Goal: Task Accomplishment & Management: Use online tool/utility

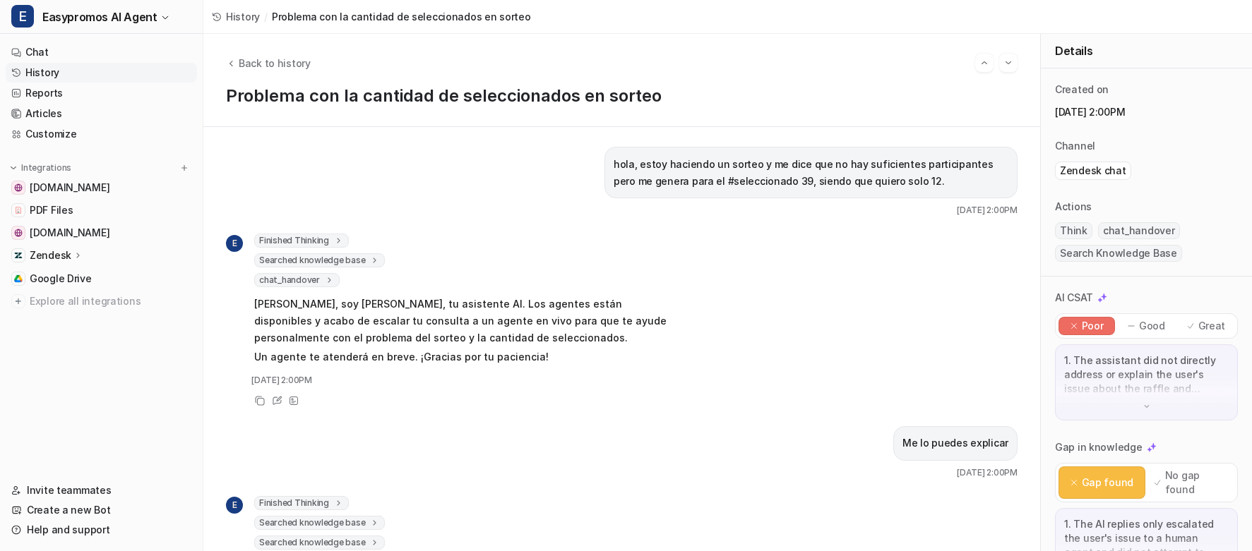
scroll to position [16, 0]
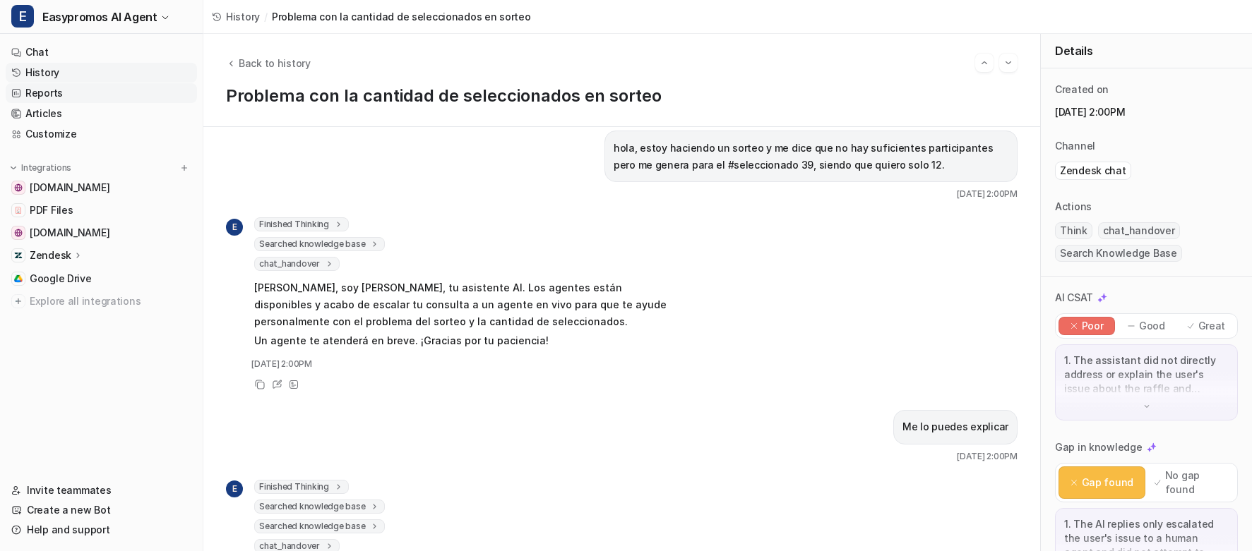
click at [56, 97] on link "Reports" at bounding box center [101, 93] width 191 height 20
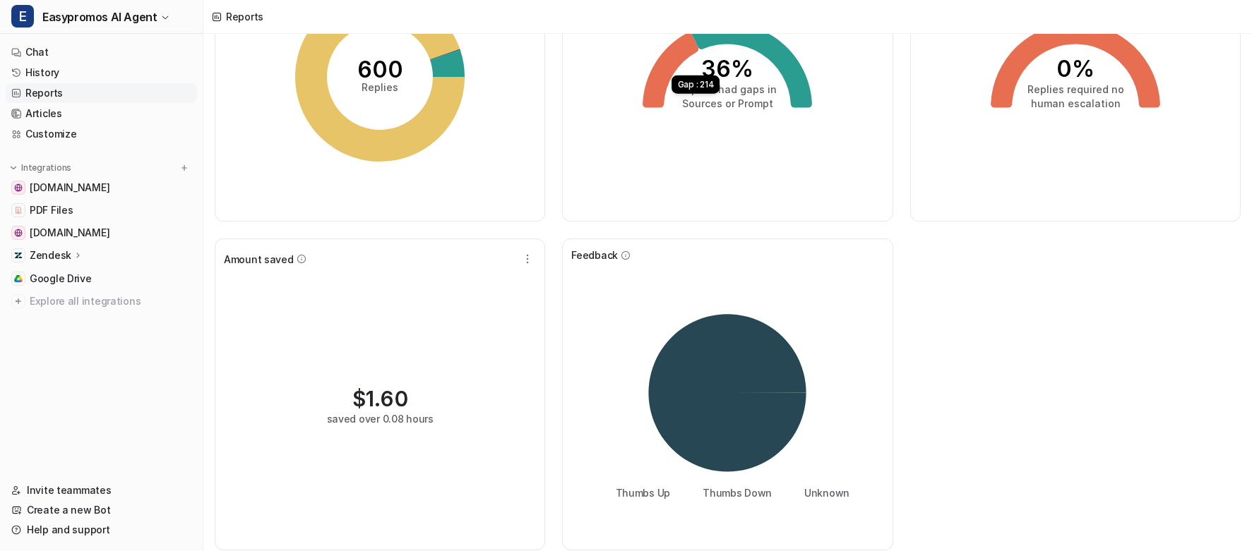
scroll to position [164, 0]
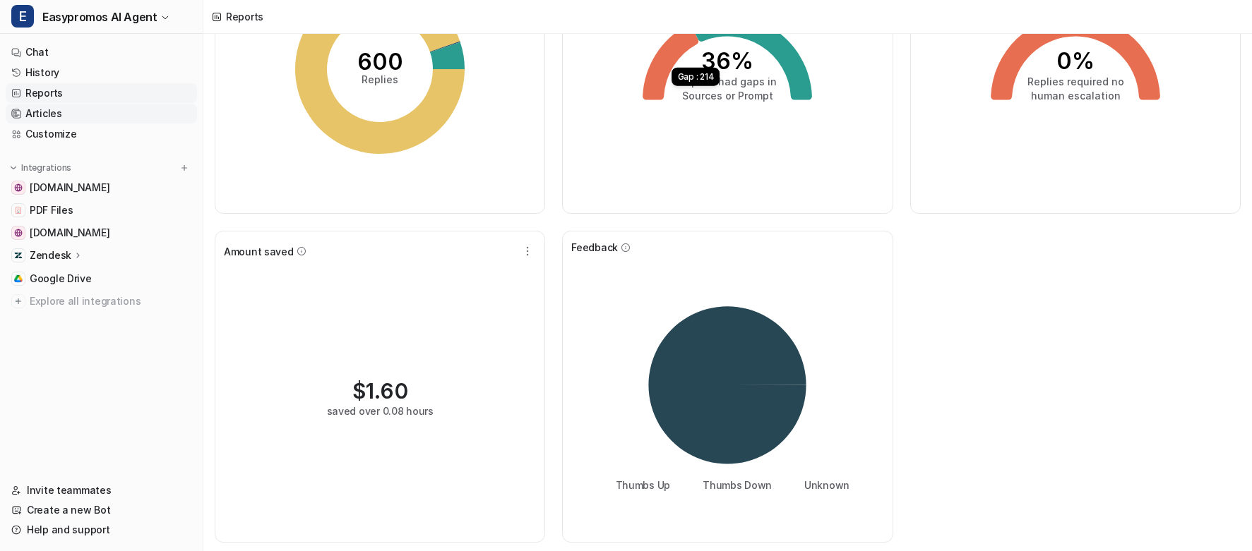
click at [99, 107] on link "Articles" at bounding box center [101, 114] width 191 height 20
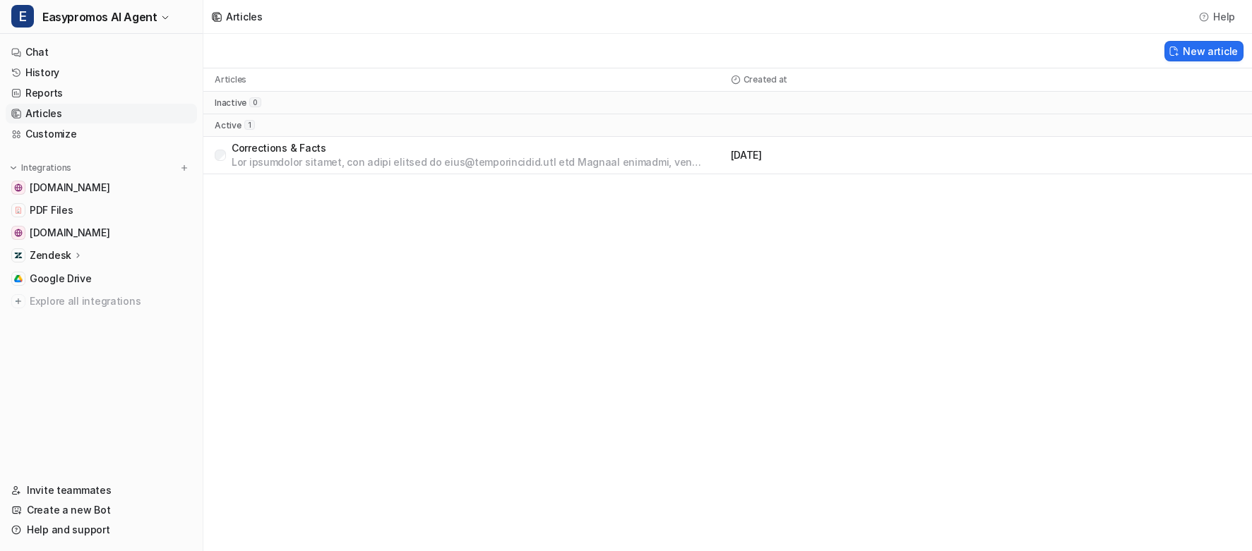
click at [303, 144] on p "Corrections & Facts" at bounding box center [478, 148] width 493 height 14
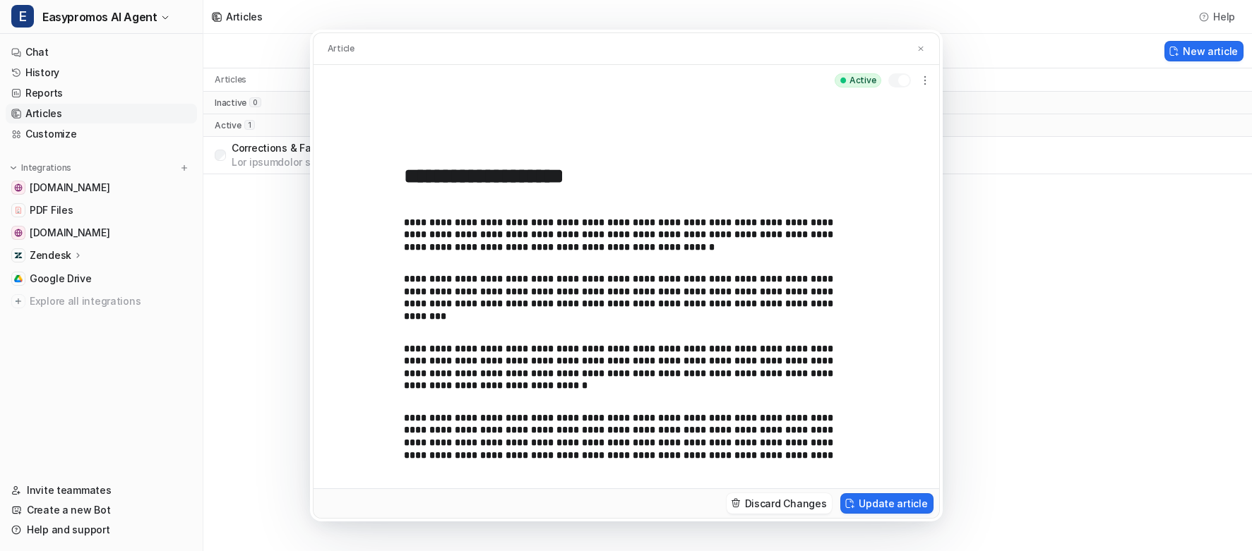
scroll to position [1049, 0]
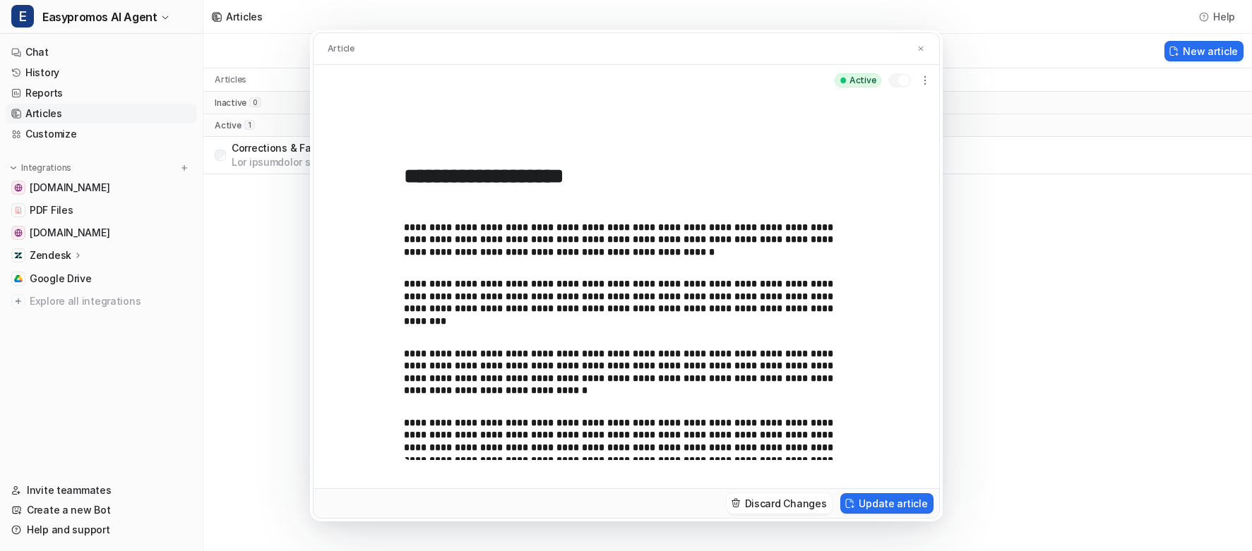
click at [512, 390] on p "**********" at bounding box center [626, 372] width 445 height 49
drag, startPoint x: 834, startPoint y: 366, endPoint x: 832, endPoint y: 376, distance: 9.4
click at [834, 366] on p "**********" at bounding box center [626, 372] width 445 height 49
click at [767, 395] on p "**********" at bounding box center [626, 372] width 445 height 49
click at [886, 432] on button "Update article" at bounding box center [886, 503] width 92 height 20
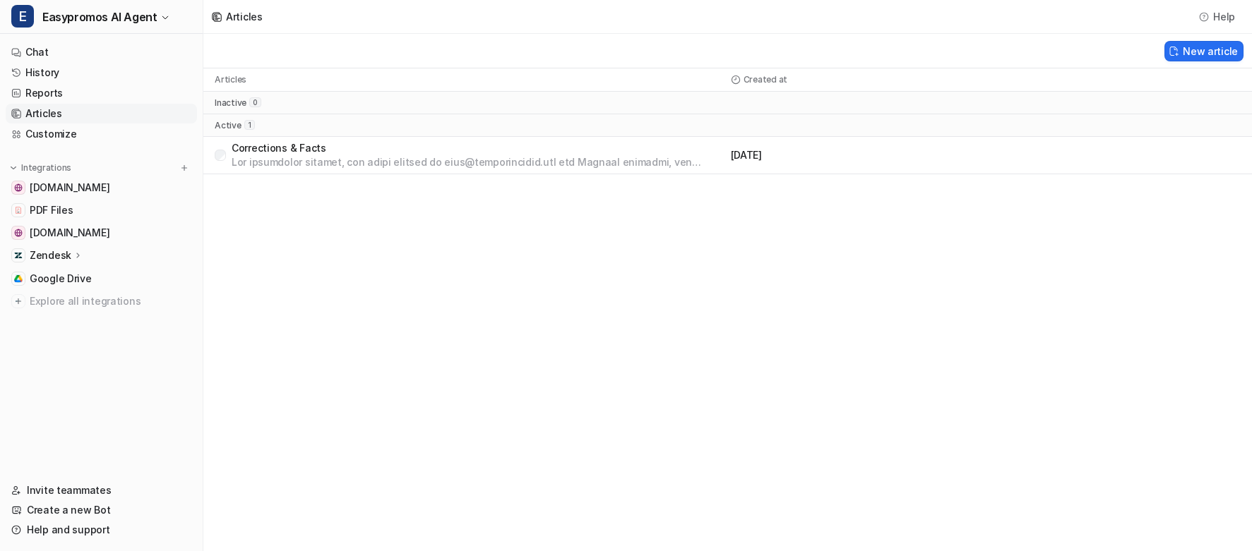
click at [366, 150] on p "Corrections & Facts" at bounding box center [478, 148] width 493 height 14
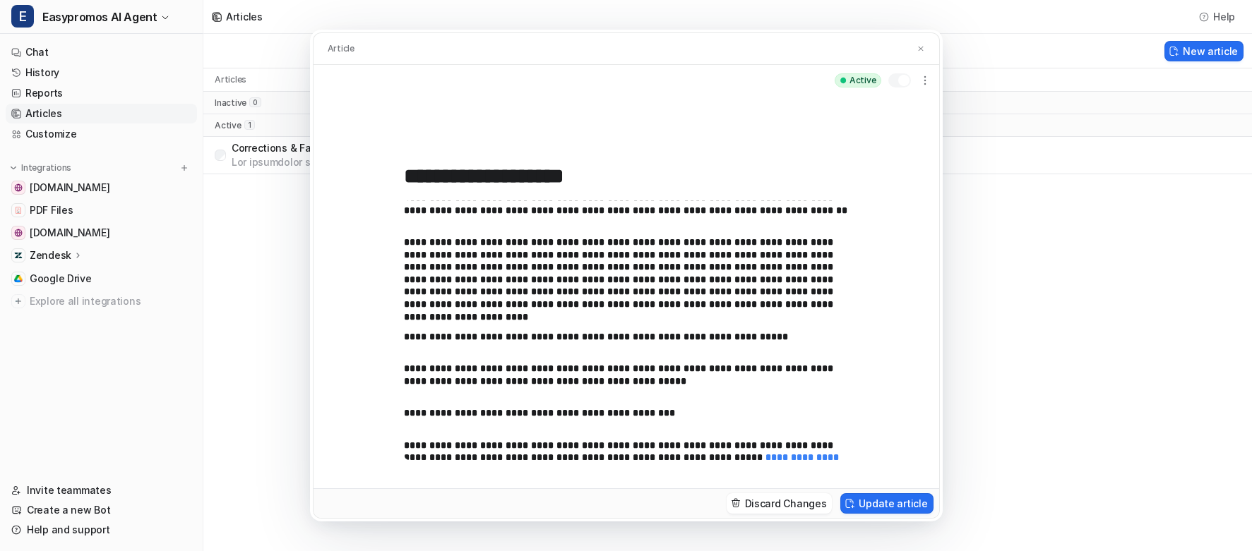
scroll to position [137, 0]
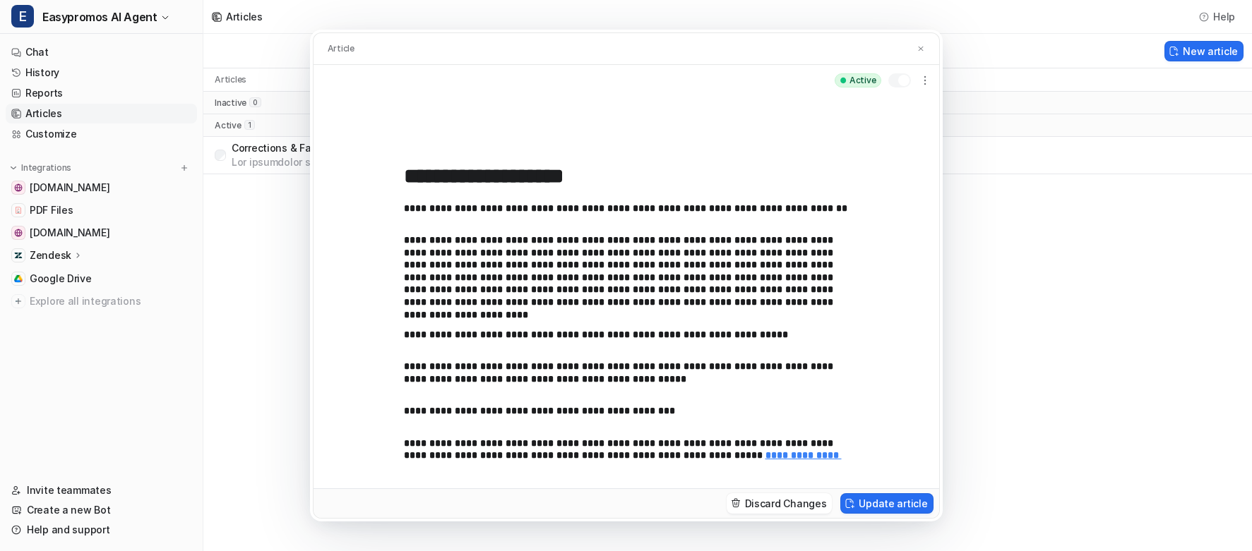
drag, startPoint x: 920, startPoint y: 47, endPoint x: 749, endPoint y: 58, distance: 171.9
click at [920, 47] on img at bounding box center [920, 48] width 8 height 9
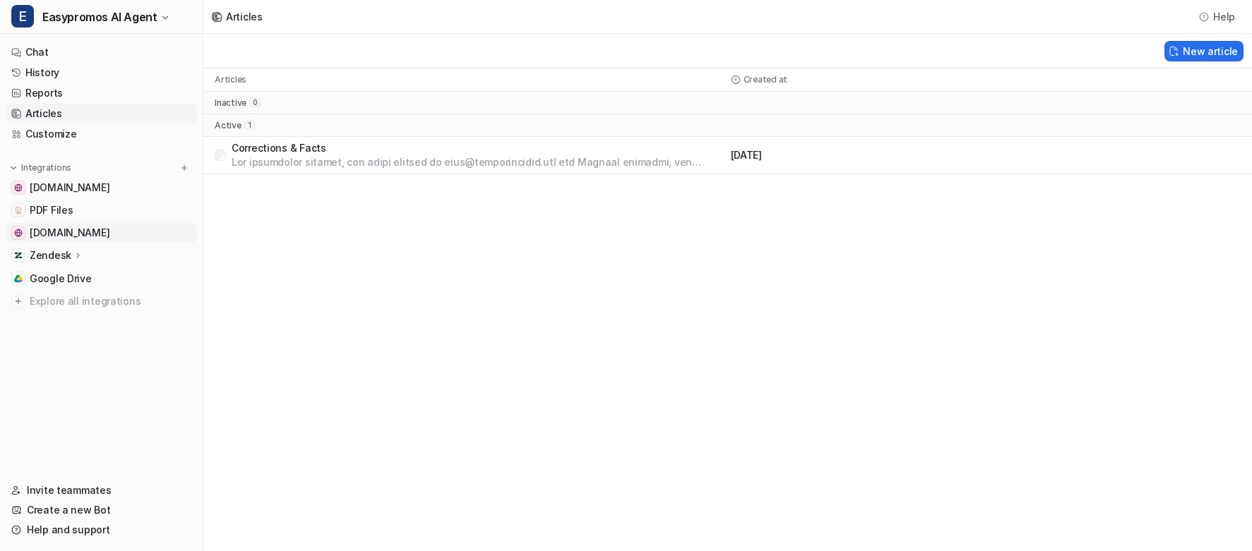
drag, startPoint x: 269, startPoint y: 332, endPoint x: 160, endPoint y: 242, distance: 141.3
click at [260, 329] on div "Articles Help New article Articles Created at inactive 0 active 1 Corrections &…" at bounding box center [626, 275] width 1252 height 551
click at [48, 76] on link "History" at bounding box center [101, 73] width 191 height 20
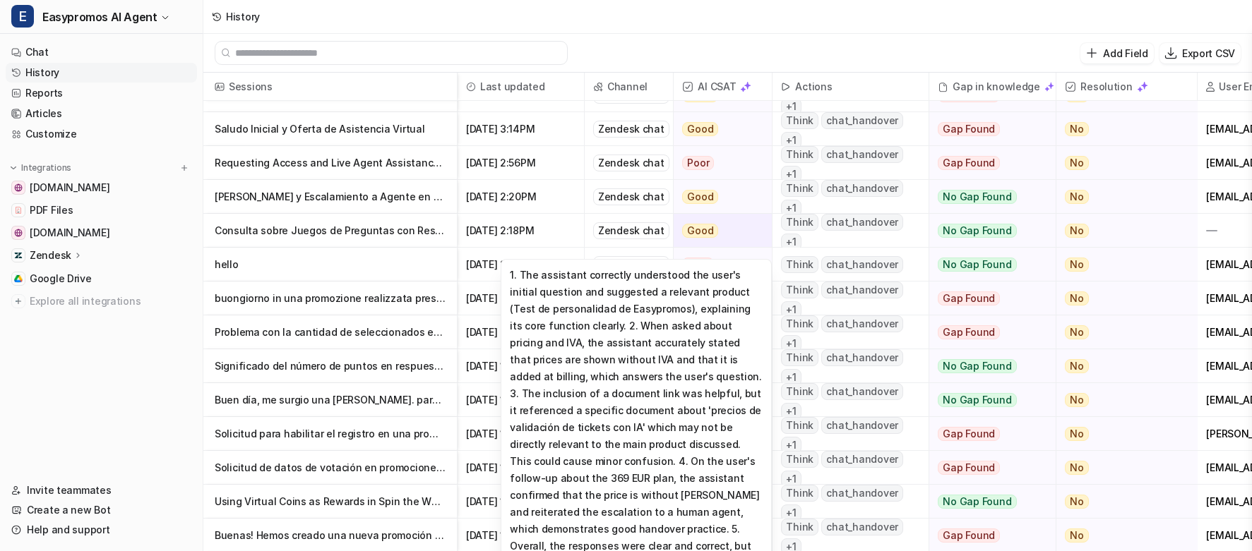
scroll to position [57, 0]
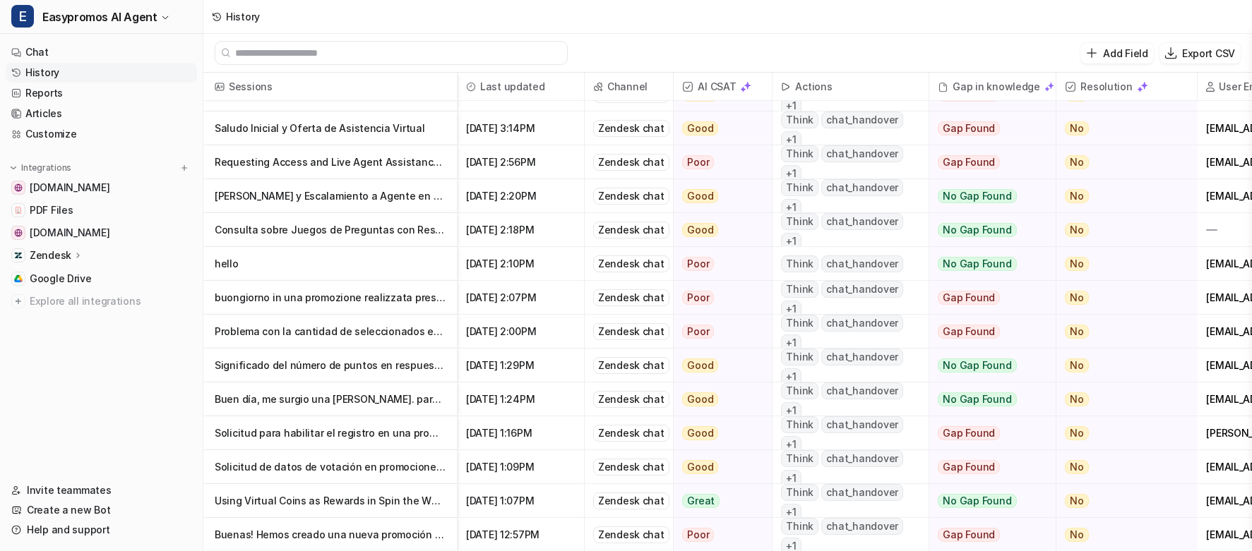
click at [382, 157] on p "Requesting Access and Live Agent Assistance for White Label Account" at bounding box center [330, 162] width 231 height 34
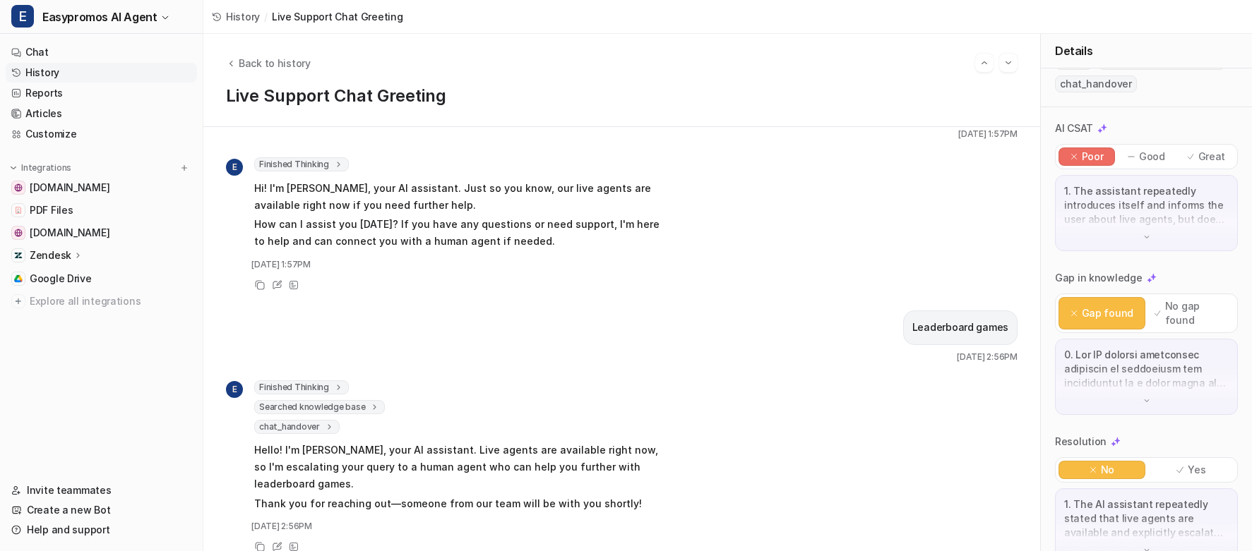
scroll to position [184, 0]
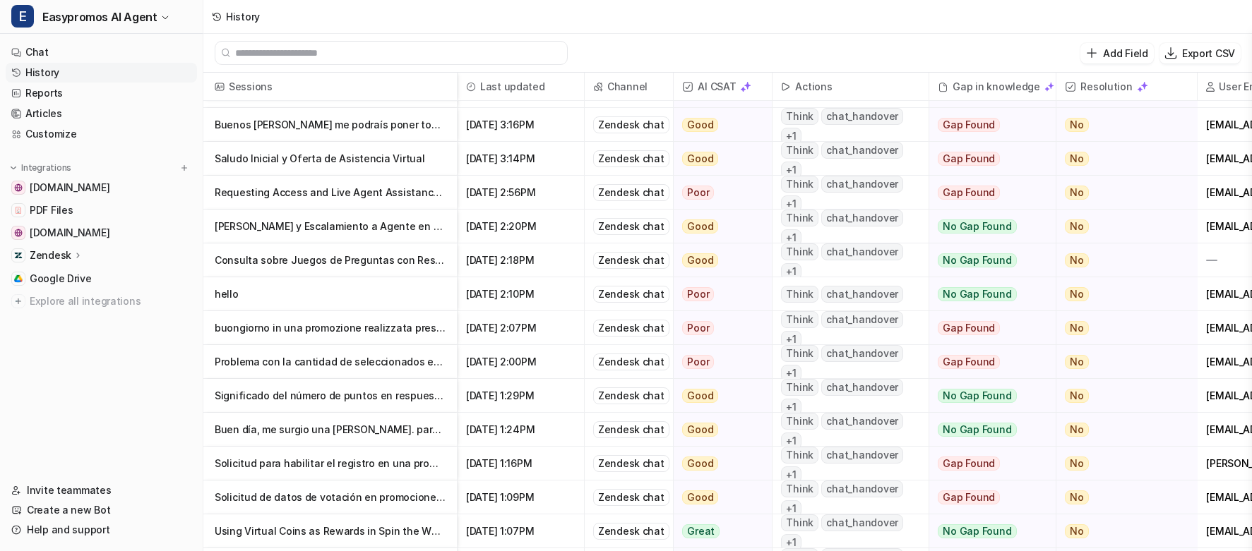
scroll to position [30, 0]
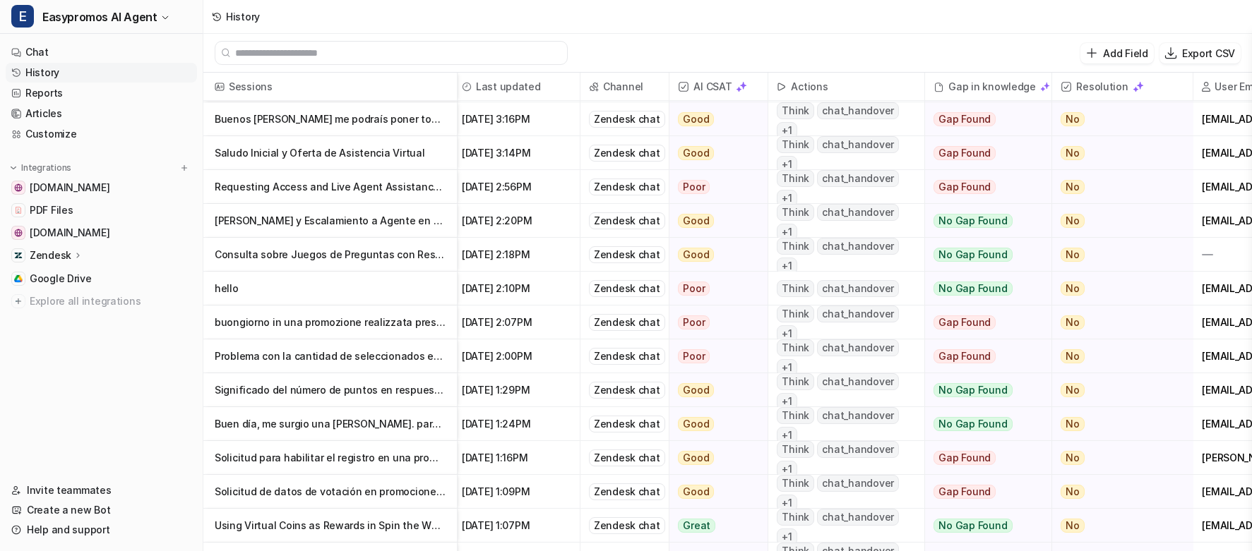
click at [316, 353] on p "Problema con la cantidad de seleccionados en sorteo" at bounding box center [330, 357] width 231 height 34
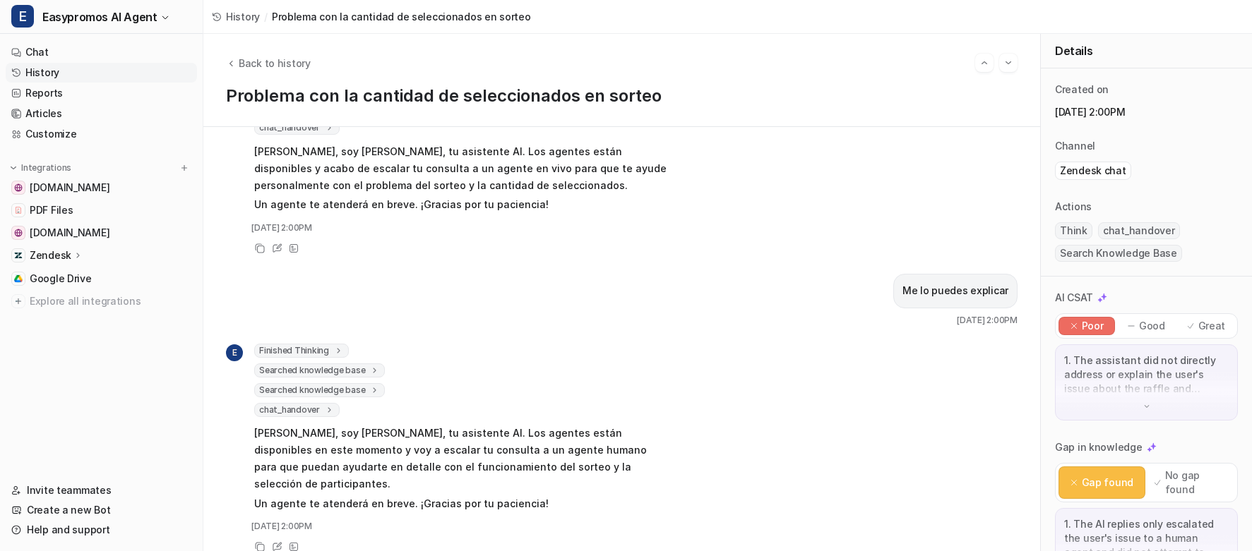
scroll to position [152, 0]
